Goal: Task Accomplishment & Management: Complete application form

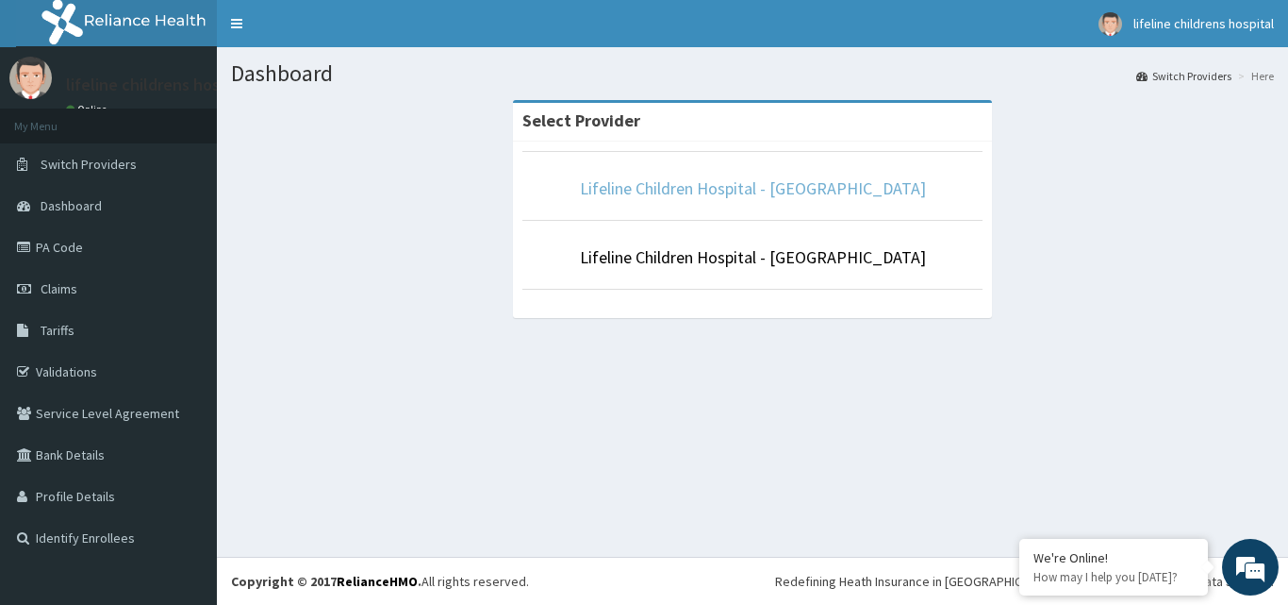
click at [801, 198] on link "Lifeline Children Hospital - [GEOGRAPHIC_DATA]" at bounding box center [753, 188] width 346 height 22
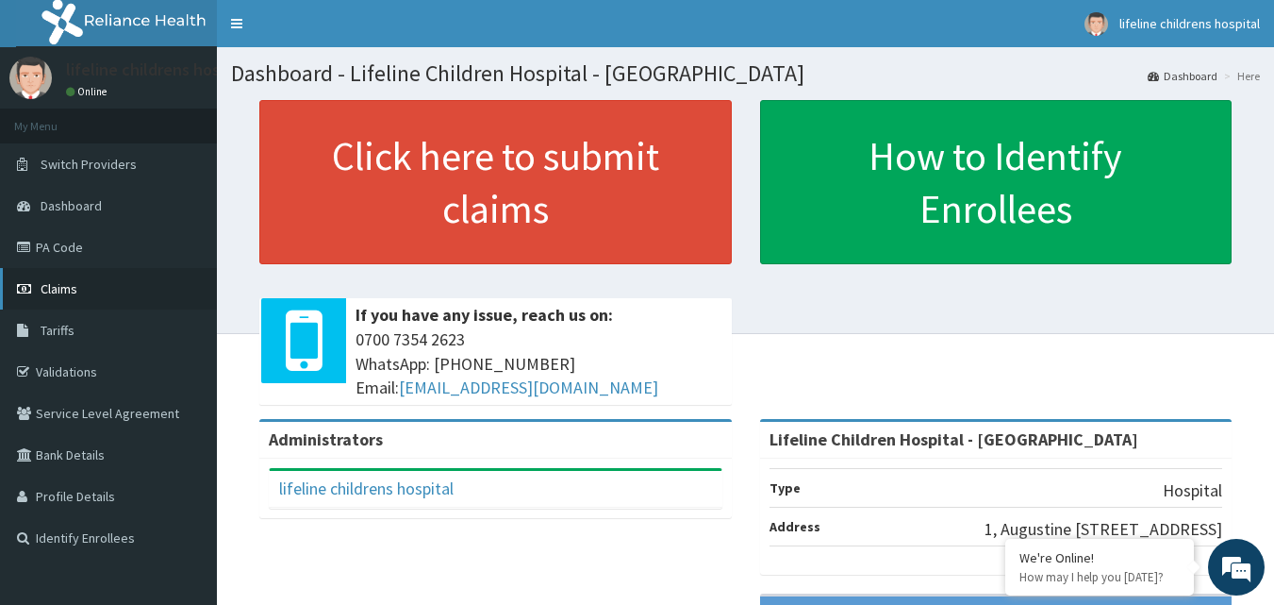
click at [120, 279] on link "Claims" at bounding box center [108, 289] width 217 height 42
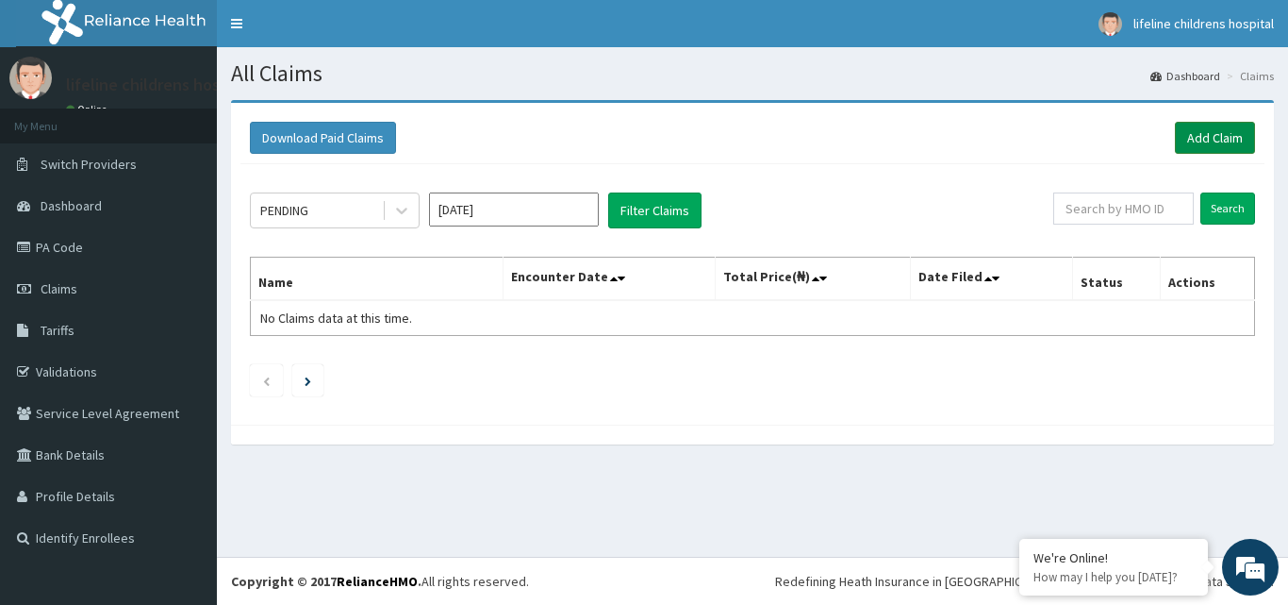
click at [1240, 147] on link "Add Claim" at bounding box center [1215, 138] width 80 height 32
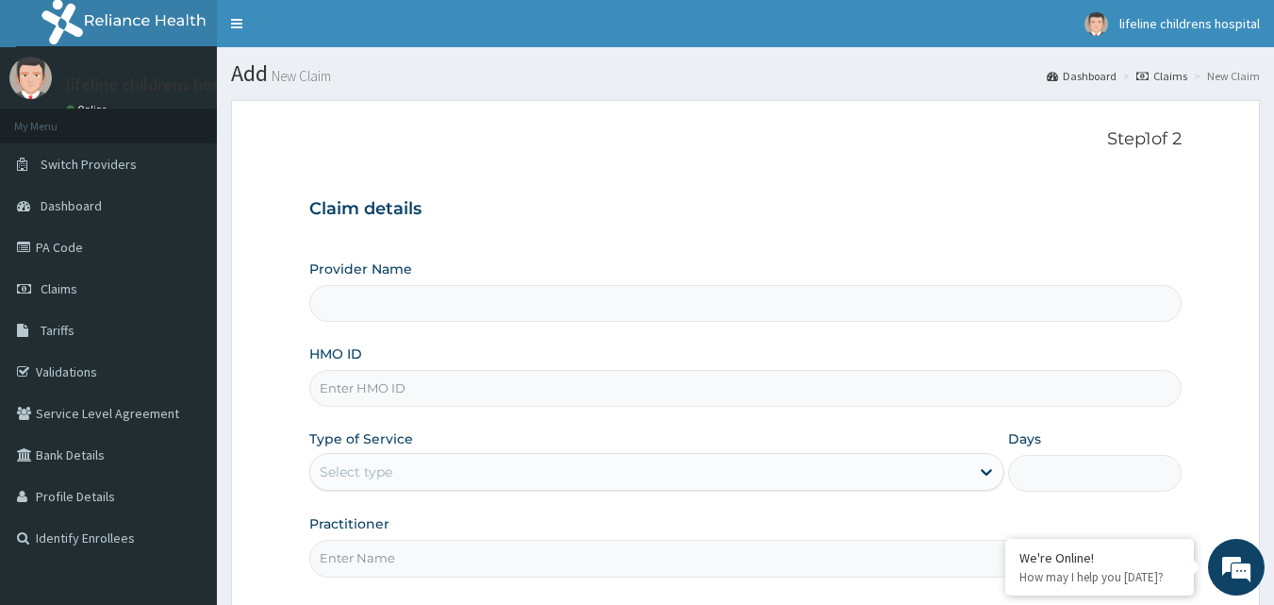
type input "Lifeline Children Hospital - [GEOGRAPHIC_DATA]"
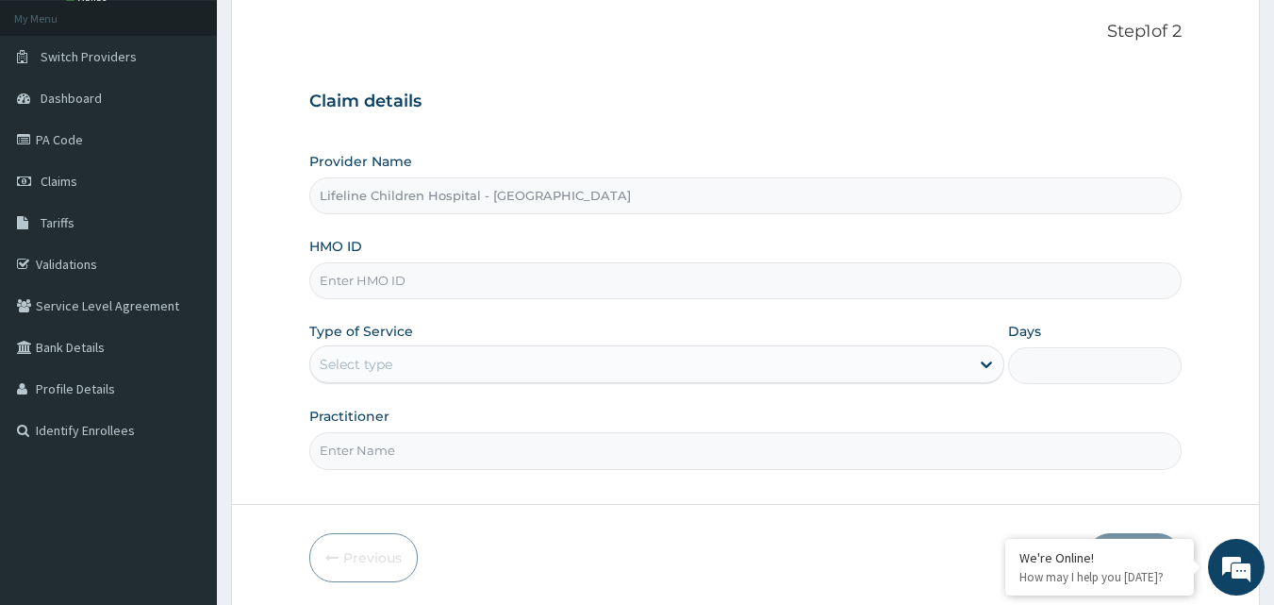
scroll to position [125, 0]
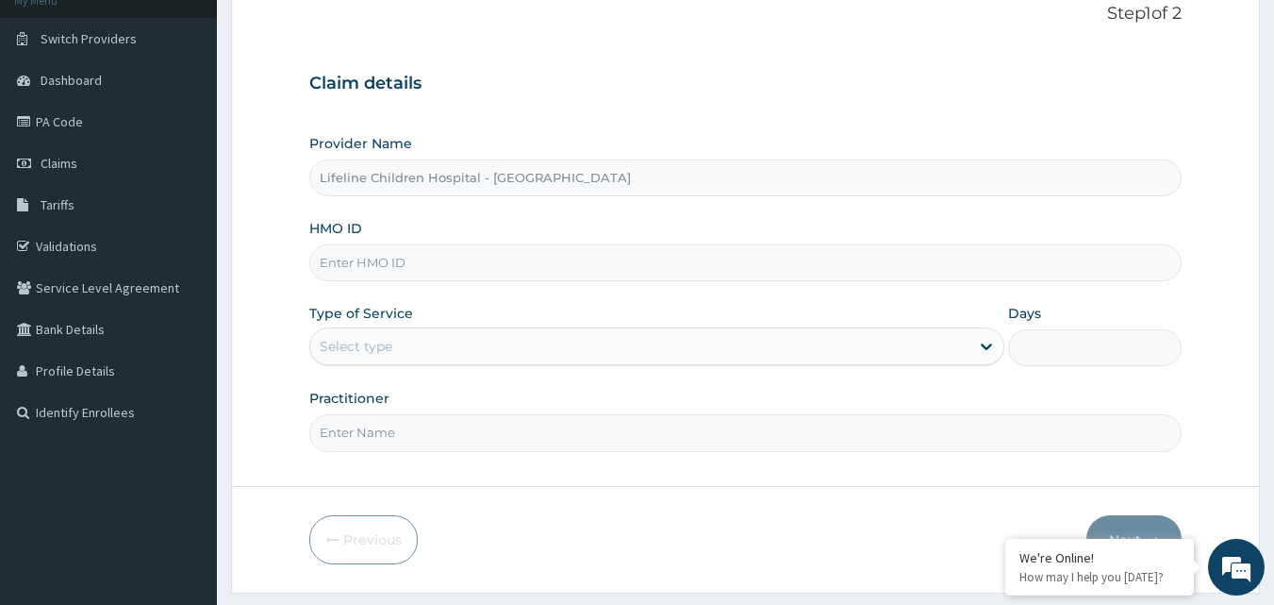
click at [497, 261] on input "HMO ID" at bounding box center [745, 262] width 873 height 37
paste input "KSB/10402/B"
type input "KSB/10402/B"
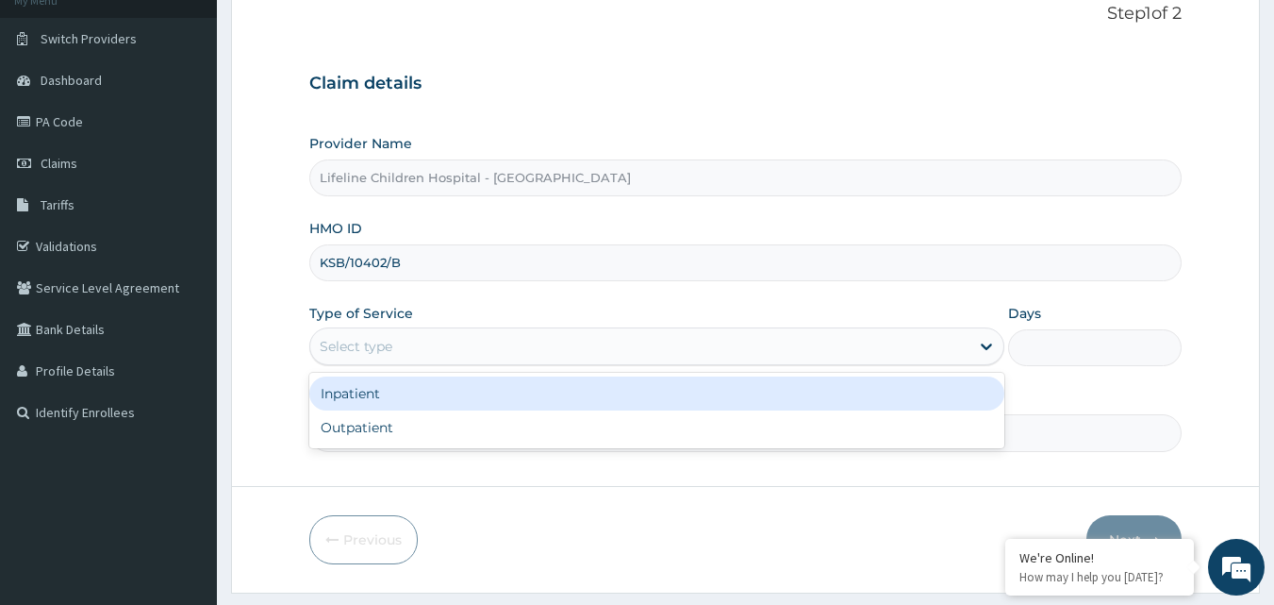
click at [514, 338] on div "Select type" at bounding box center [639, 346] width 659 height 30
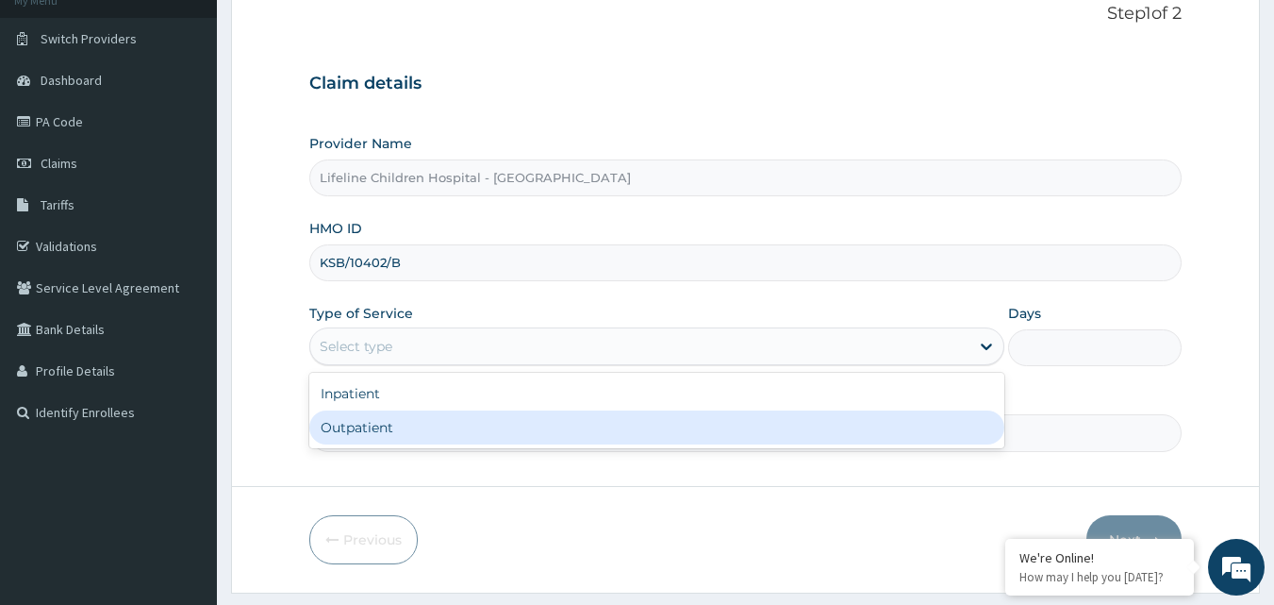
click at [483, 440] on div "Outpatient" at bounding box center [656, 427] width 695 height 34
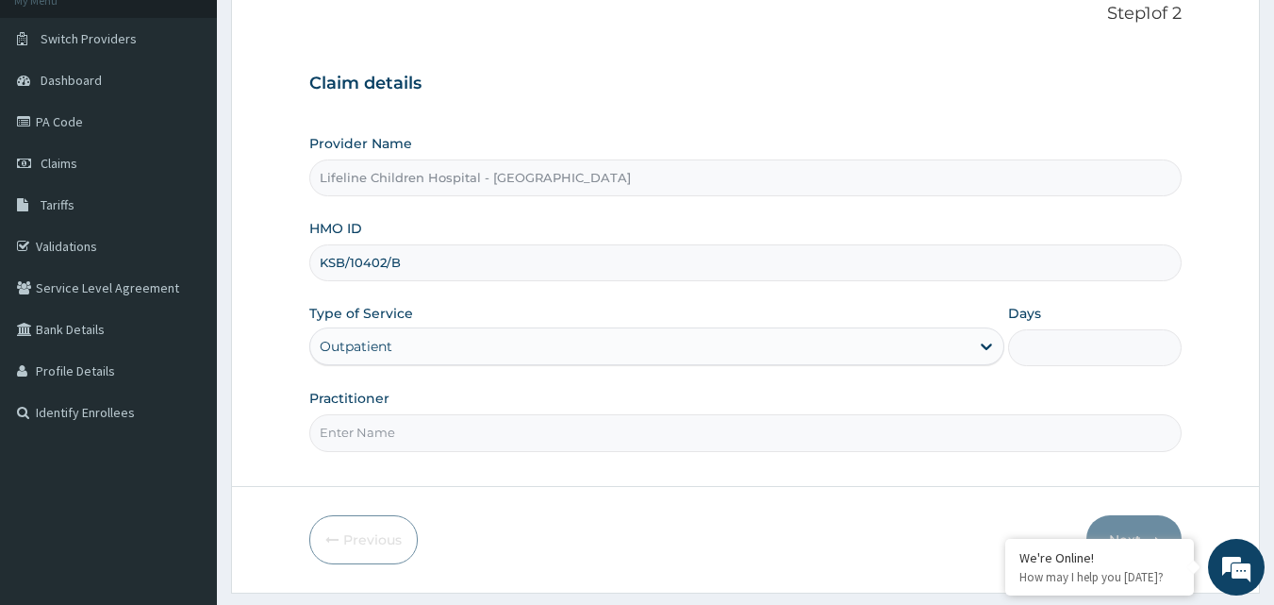
type input "1"
click at [505, 424] on input "Practitioner" at bounding box center [745, 432] width 873 height 37
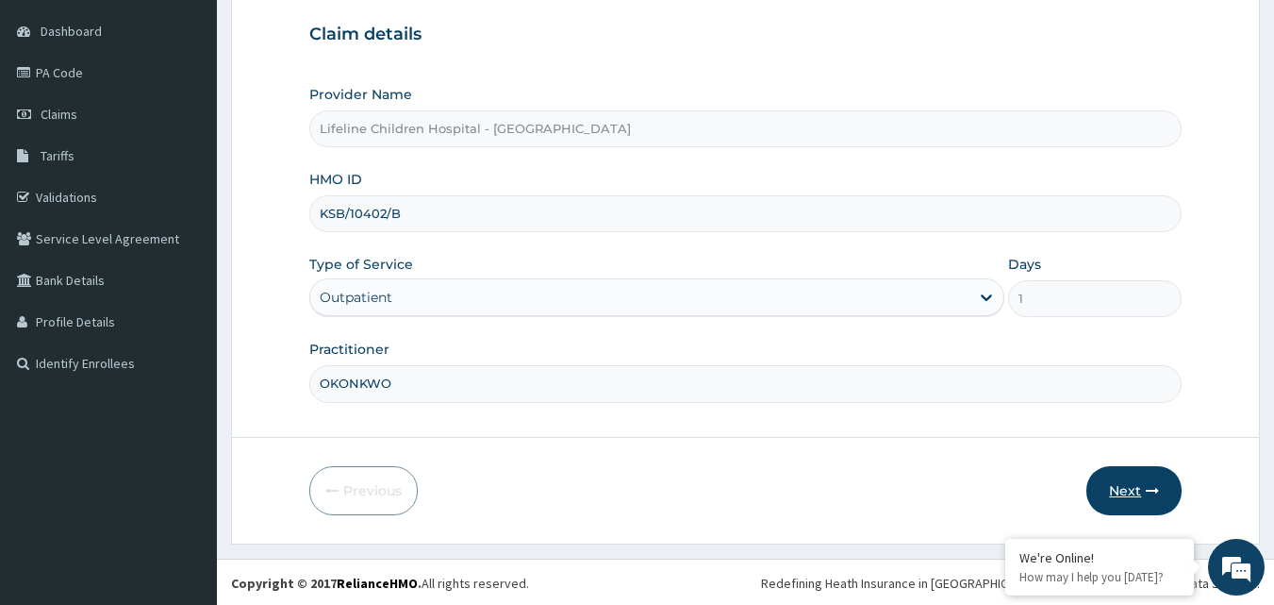
scroll to position [0, 0]
type input "OKONKWO"
click at [1118, 494] on button "Next" at bounding box center [1134, 488] width 95 height 49
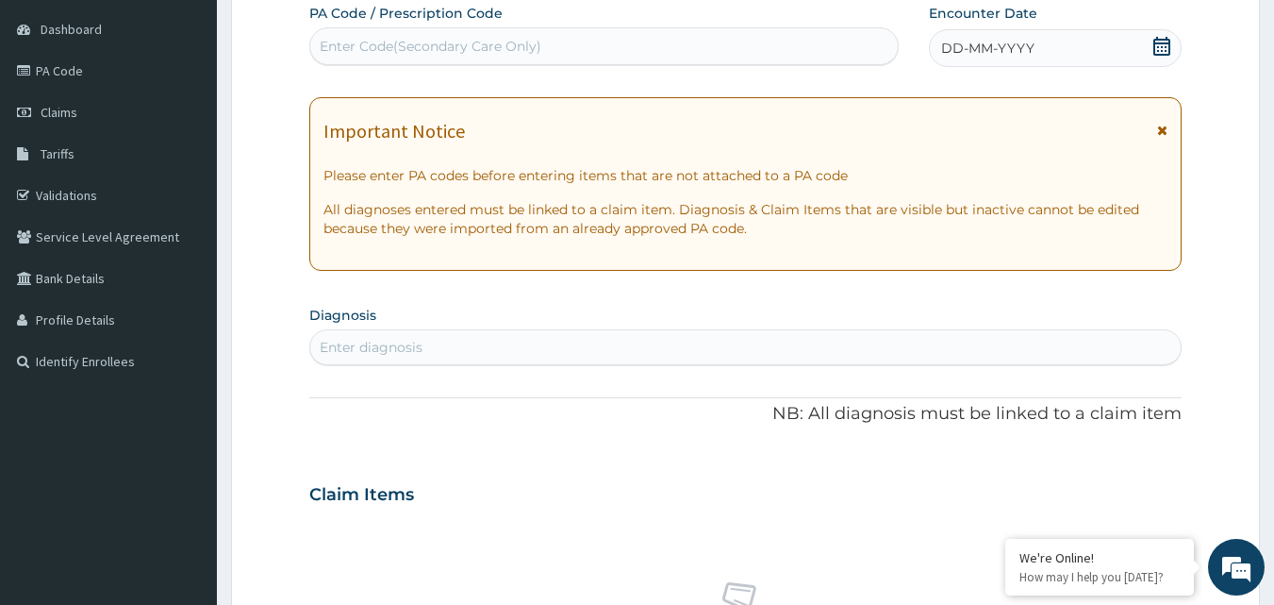
click at [1017, 56] on span "DD-MM-YYYY" at bounding box center [987, 48] width 93 height 19
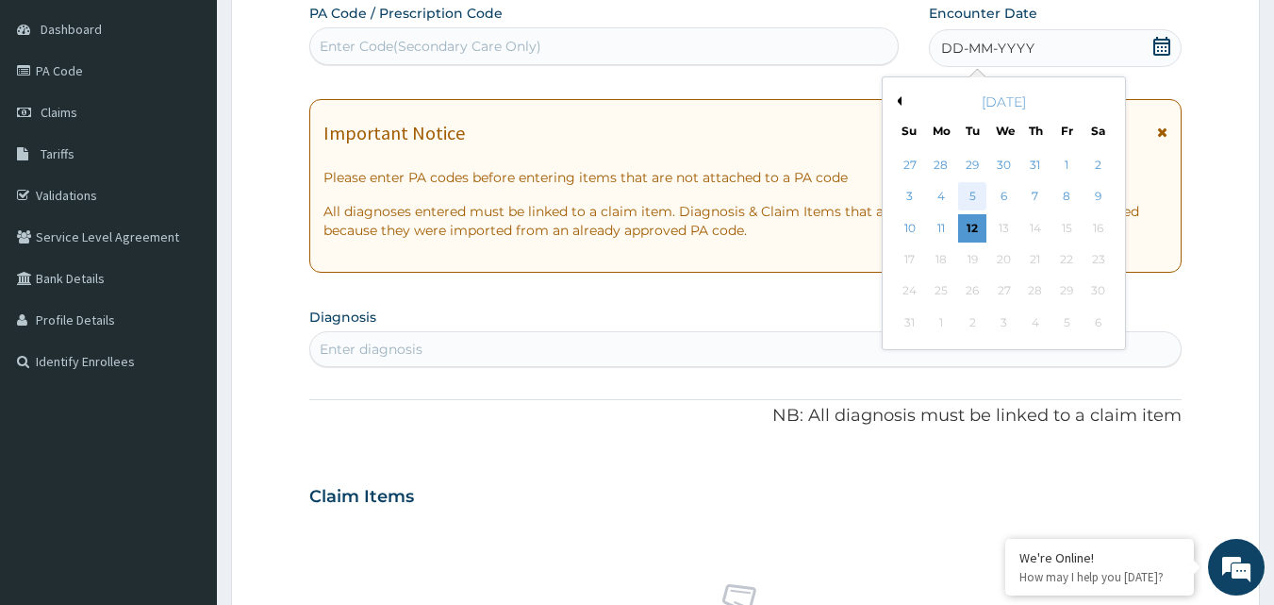
click at [966, 204] on div "5" at bounding box center [973, 197] width 28 height 28
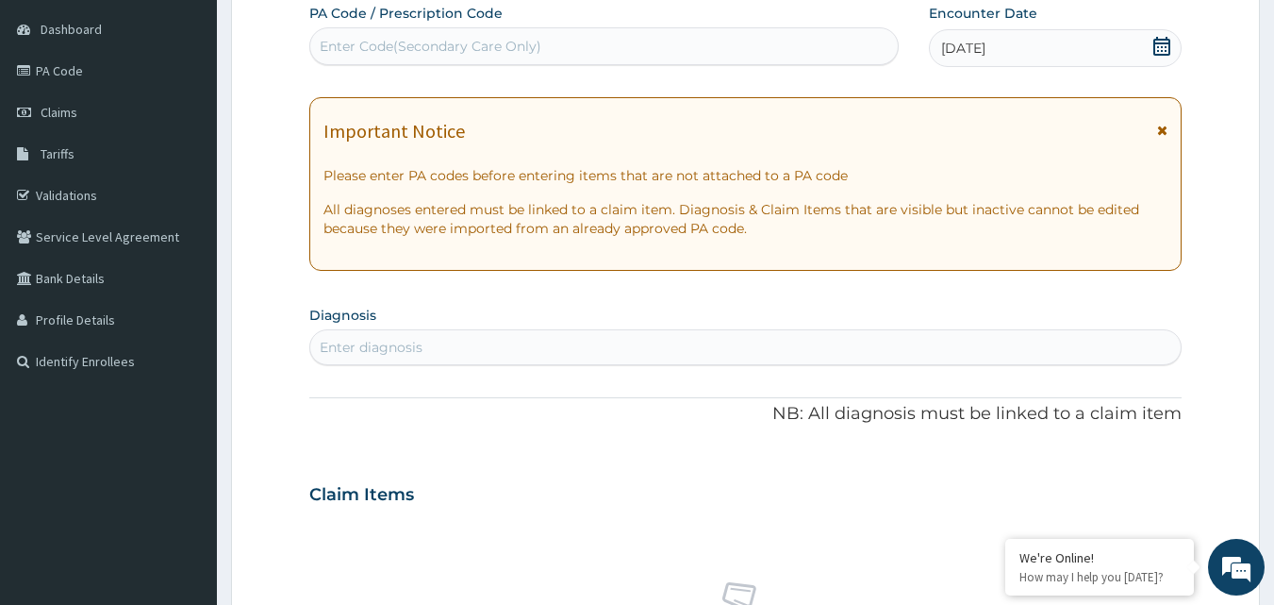
click at [611, 343] on div "Enter diagnosis" at bounding box center [746, 347] width 872 height 30
type input "FEVER"
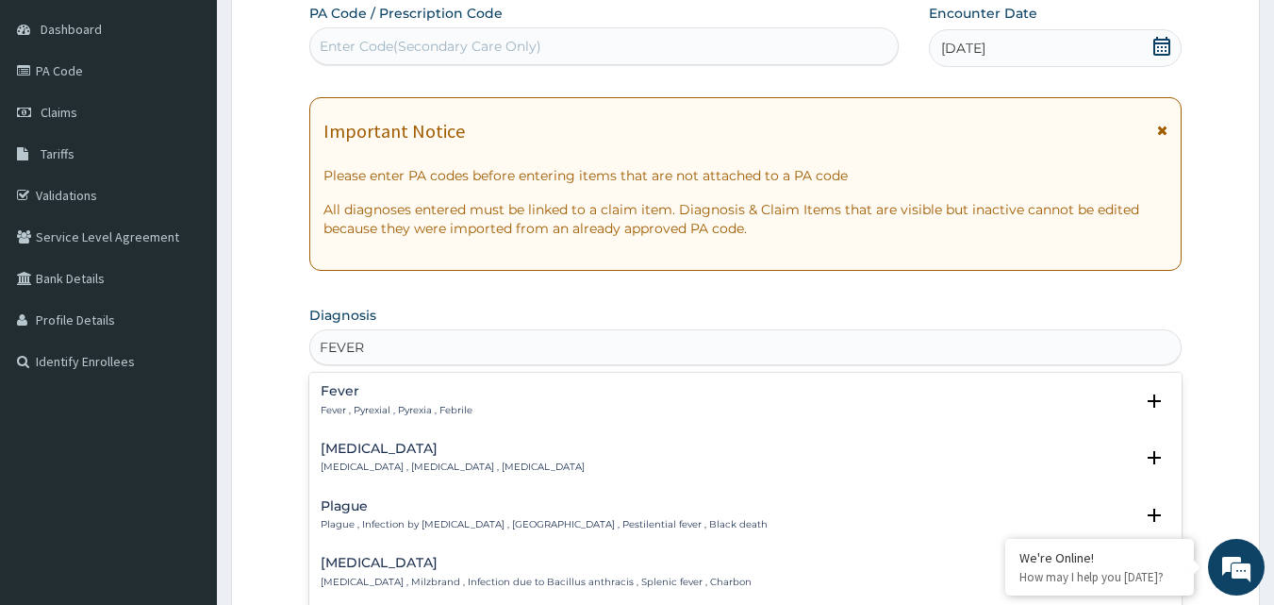
click at [375, 398] on h4 "Fever" at bounding box center [397, 391] width 152 height 14
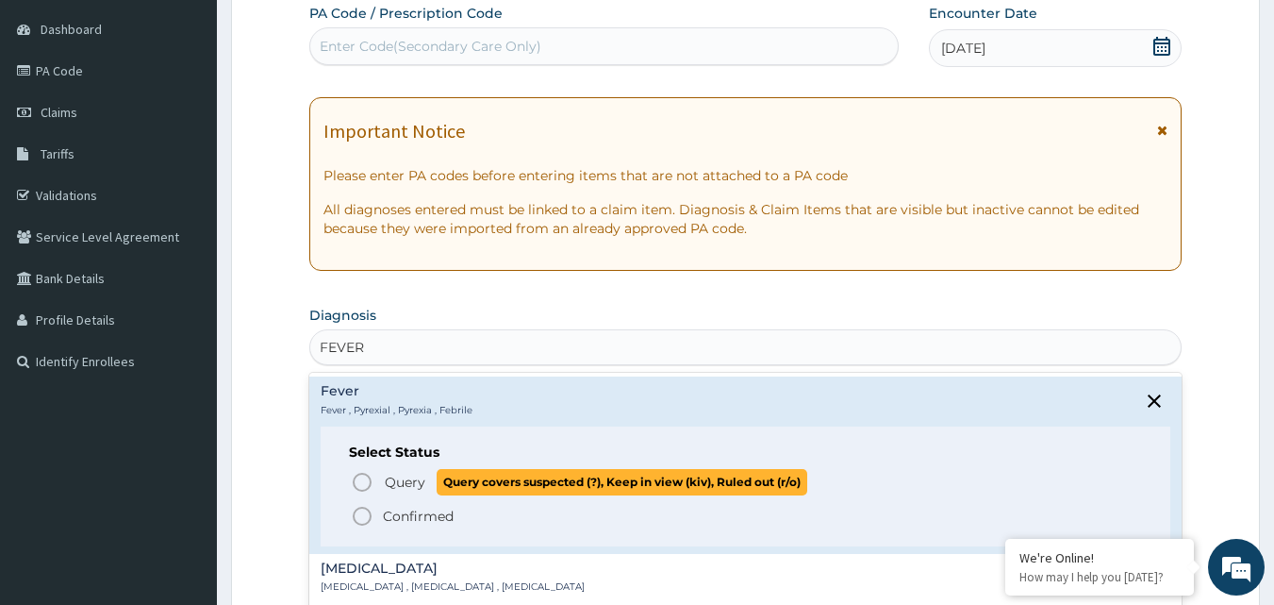
click at [363, 479] on icon "status option query" at bounding box center [362, 482] width 23 height 23
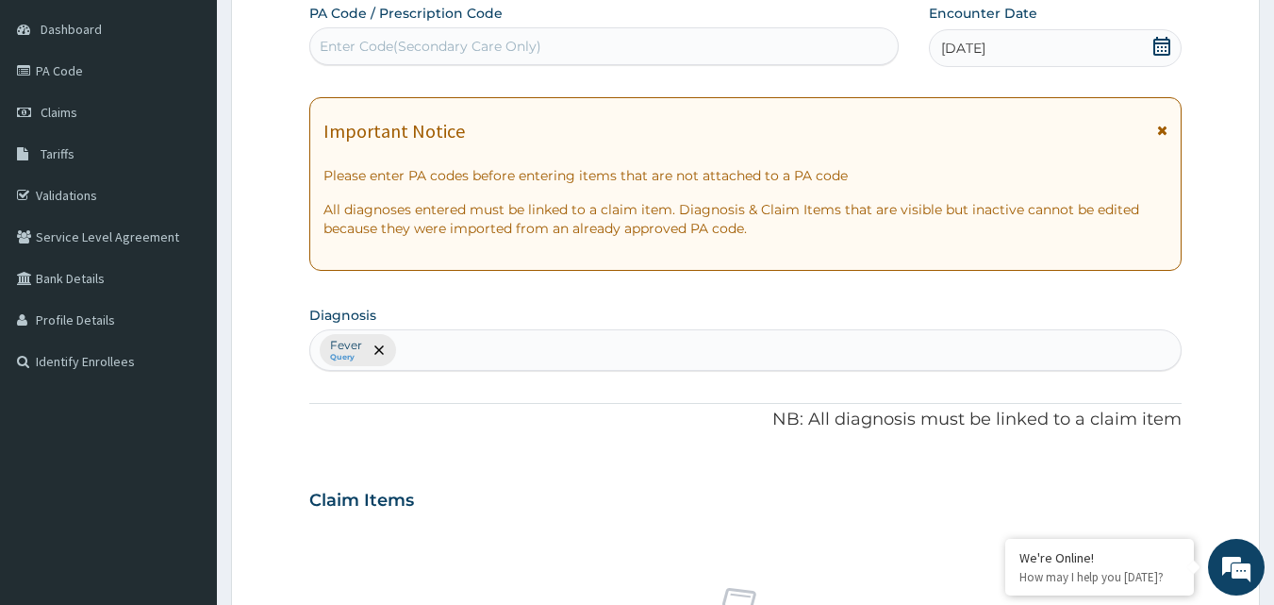
scroll to position [756, 0]
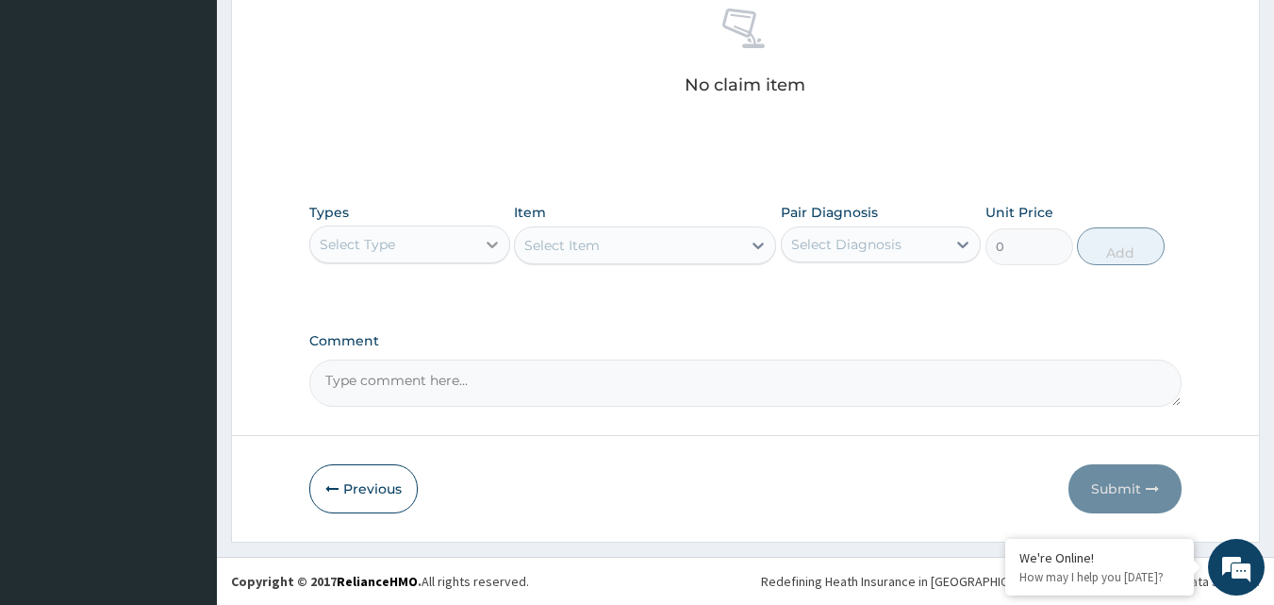
click at [485, 251] on icon at bounding box center [492, 244] width 19 height 19
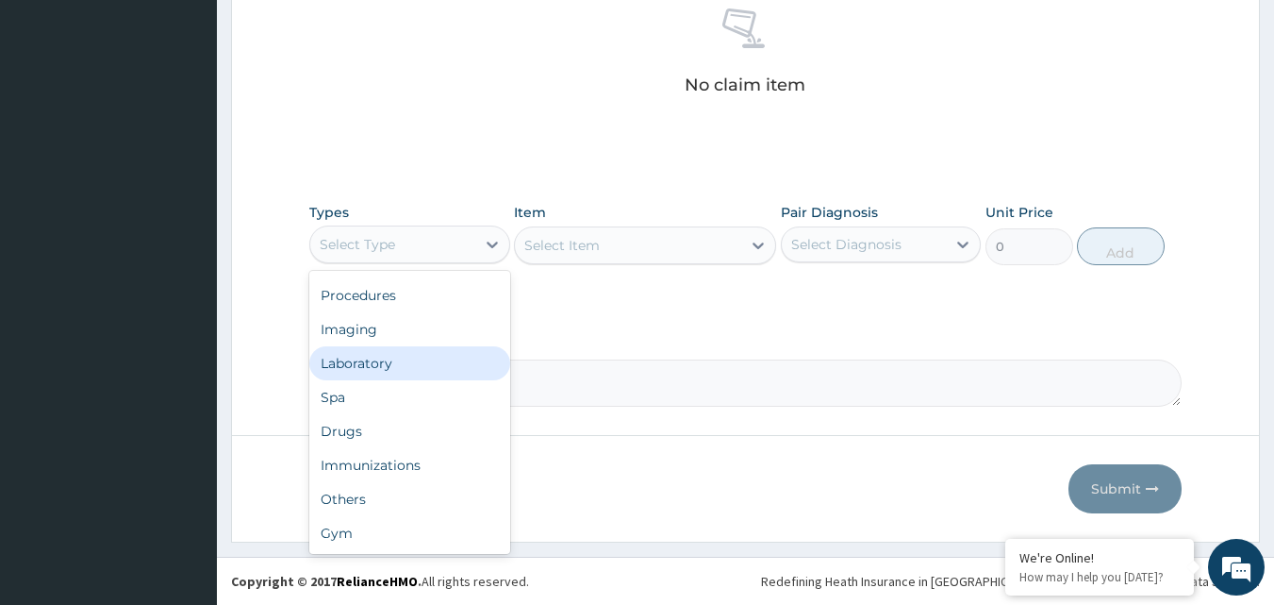
scroll to position [0, 0]
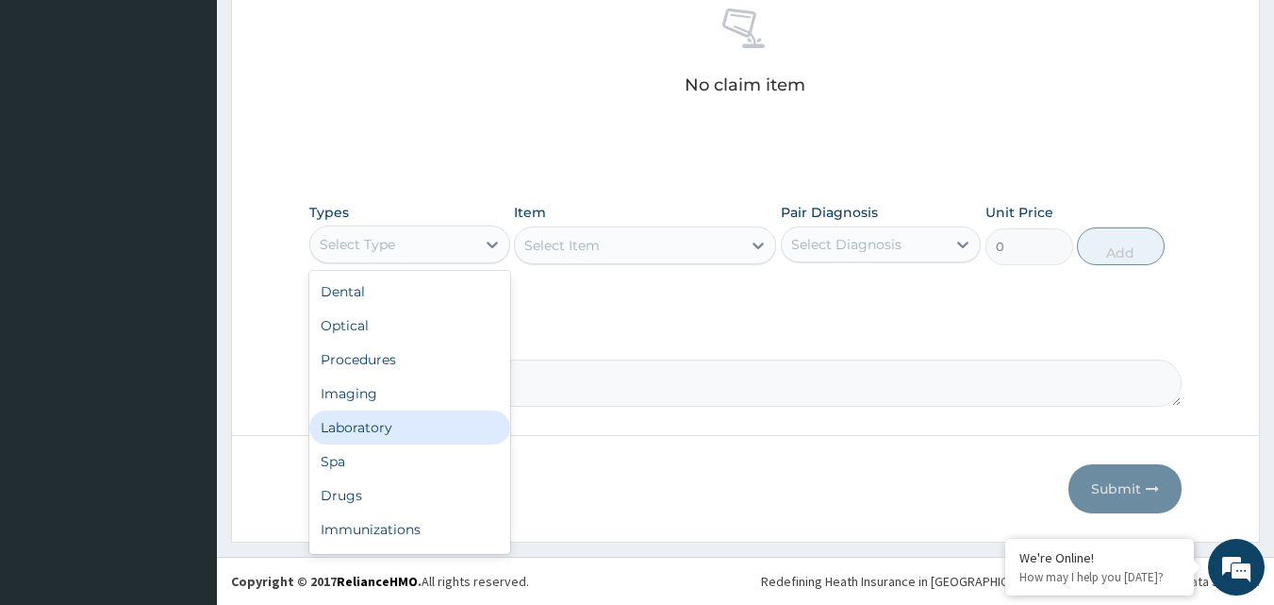
click at [422, 441] on div "Laboratory" at bounding box center [409, 427] width 201 height 34
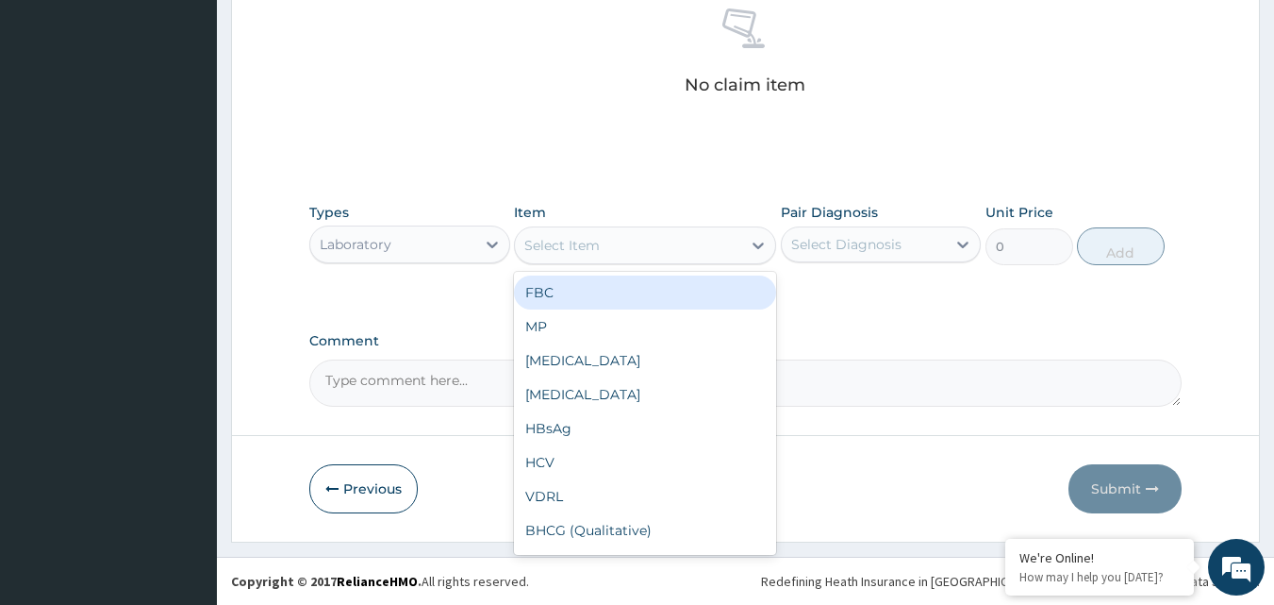
click at [678, 246] on div "Select Item" at bounding box center [628, 245] width 226 height 30
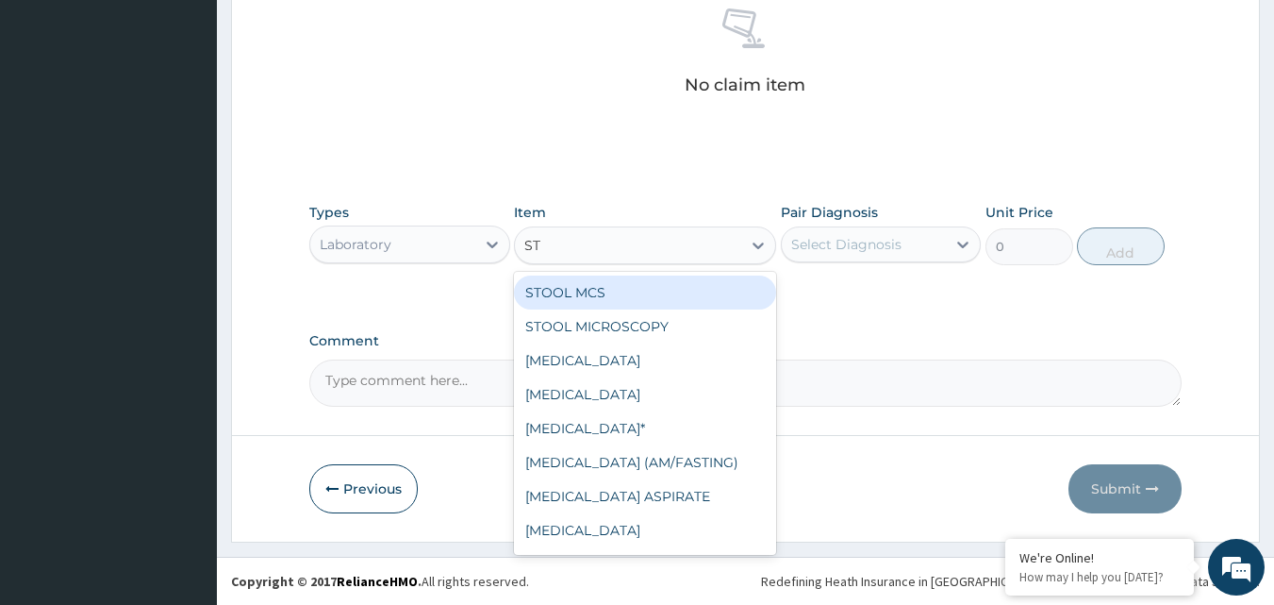
type input "S"
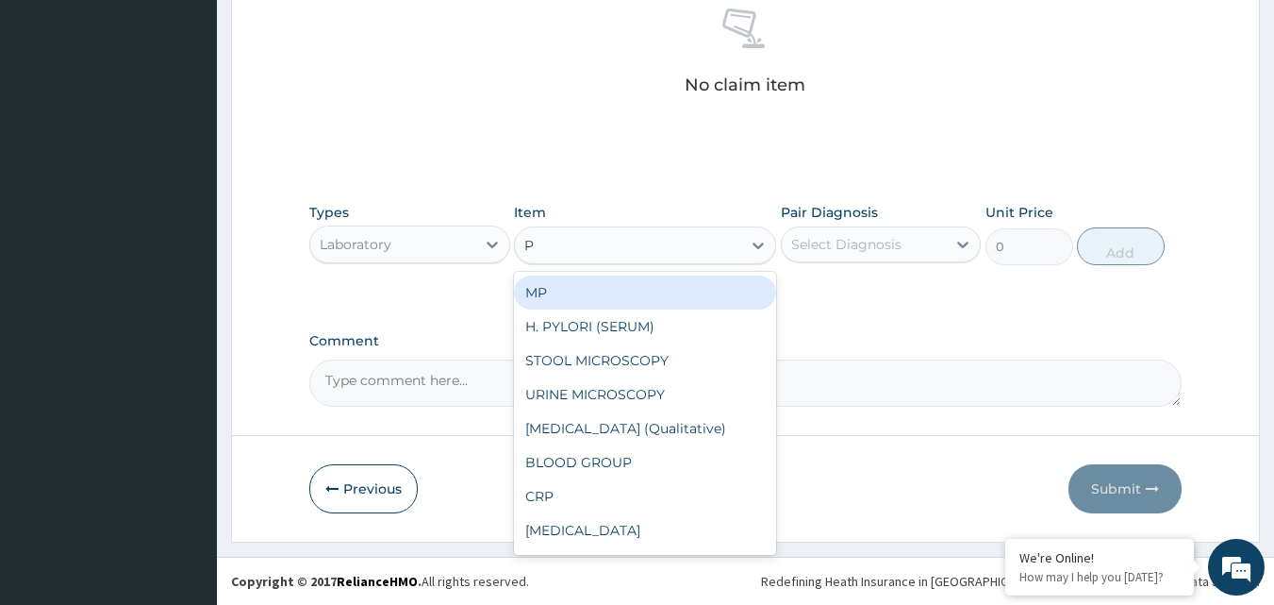
type input "PY"
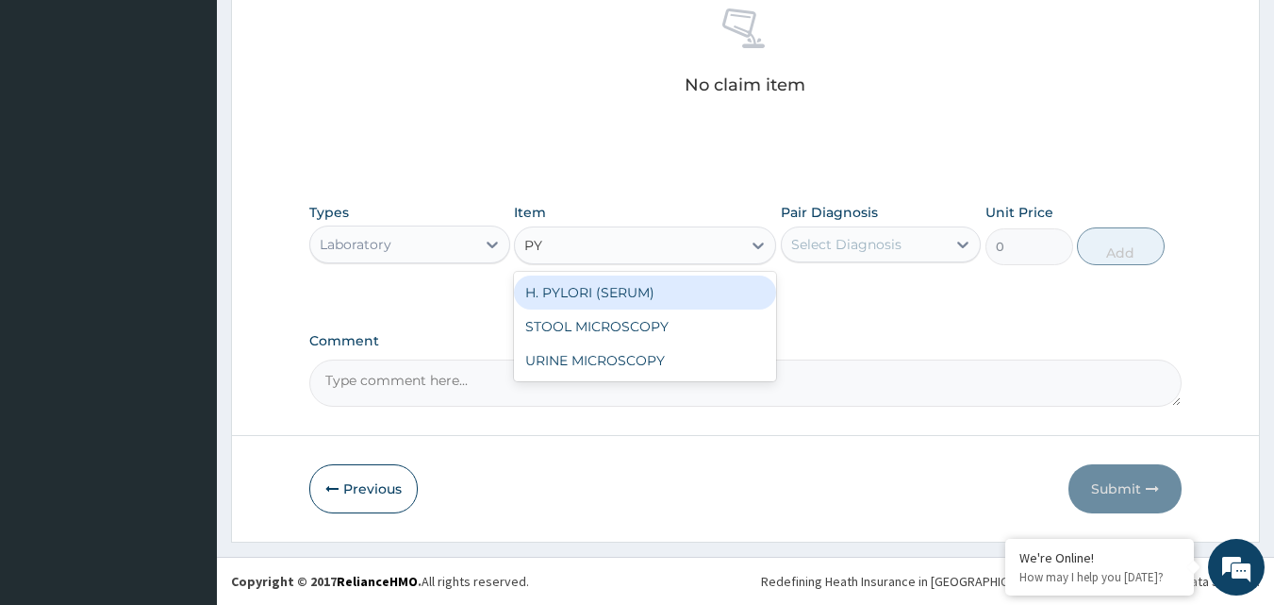
click at [654, 284] on div "H. PYLORI (SERUM)" at bounding box center [645, 292] width 262 height 34
type input "7000"
